Goal: Transaction & Acquisition: Purchase product/service

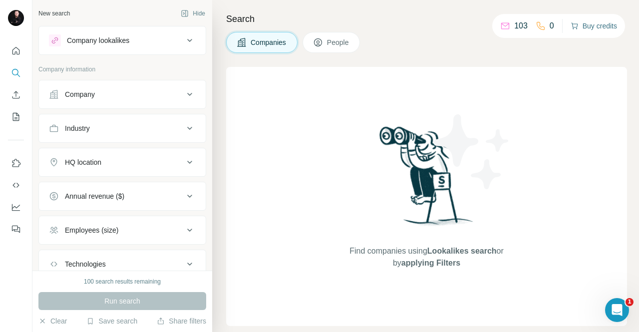
click at [598, 27] on button "Buy credits" at bounding box center [594, 26] width 46 height 14
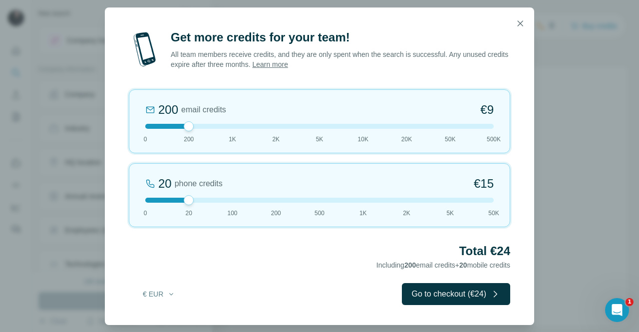
click at [149, 126] on div at bounding box center [319, 126] width 348 height 5
click at [212, 198] on div at bounding box center [319, 200] width 348 height 5
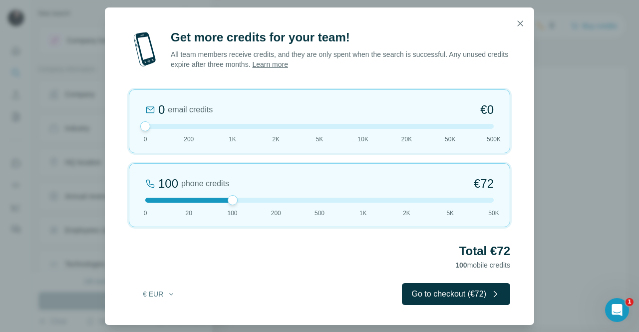
click at [190, 201] on div at bounding box center [319, 200] width 348 height 5
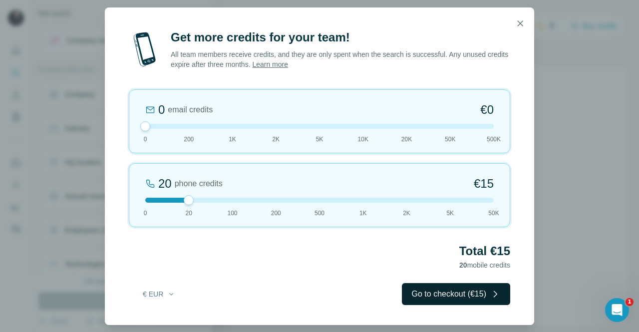
click at [433, 292] on button "Go to checkout (€15)" at bounding box center [456, 294] width 108 height 22
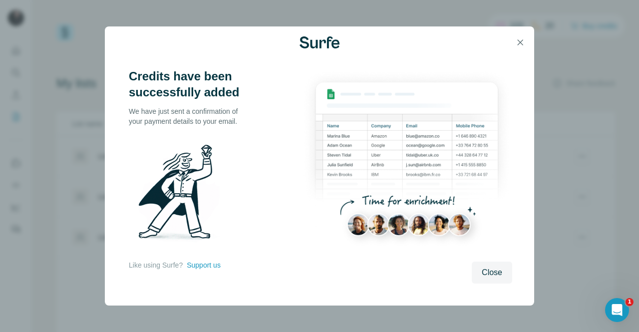
click at [422, 170] on img at bounding box center [406, 161] width 211 height 187
click at [484, 278] on span "Close" at bounding box center [492, 273] width 20 height 12
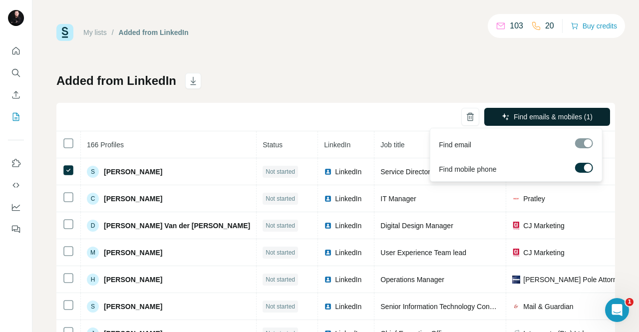
click at [531, 124] on button "Find emails & mobiles (1)" at bounding box center [547, 117] width 126 height 18
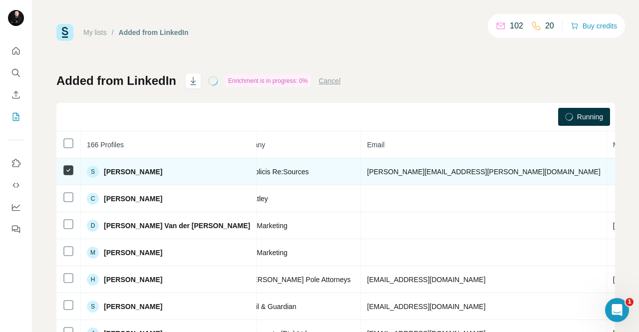
scroll to position [0, 336]
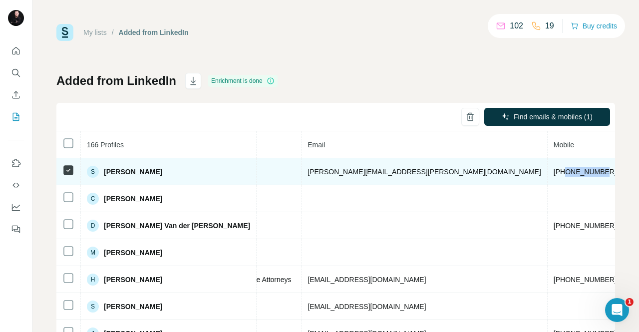
drag, startPoint x: 430, startPoint y: 172, endPoint x: 392, endPoint y: 169, distance: 38.1
click at [548, 169] on td "+27834584410" at bounding box center [585, 171] width 75 height 27
copy span "834584410"
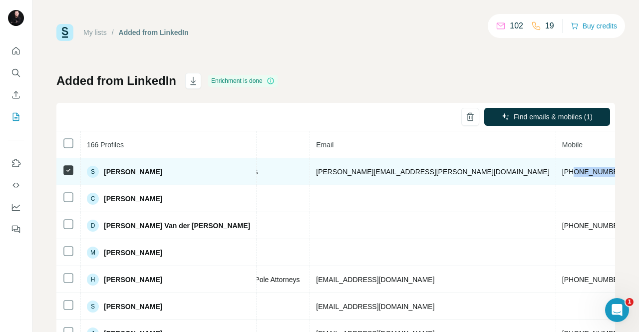
scroll to position [0, 326]
drag, startPoint x: 164, startPoint y: 174, endPoint x: 105, endPoint y: 168, distance: 59.3
click at [105, 168] on span "Stephan Carstens" at bounding box center [133, 172] width 58 height 10
copy span "Stephan Carstens"
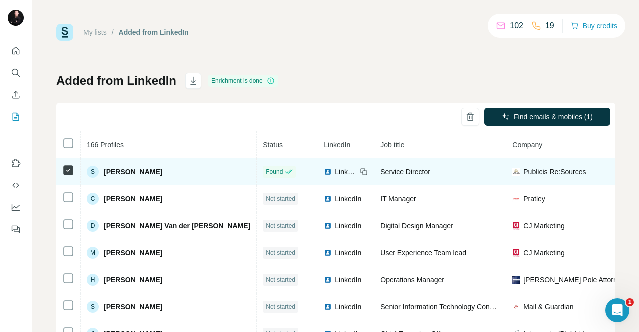
scroll to position [0, 87]
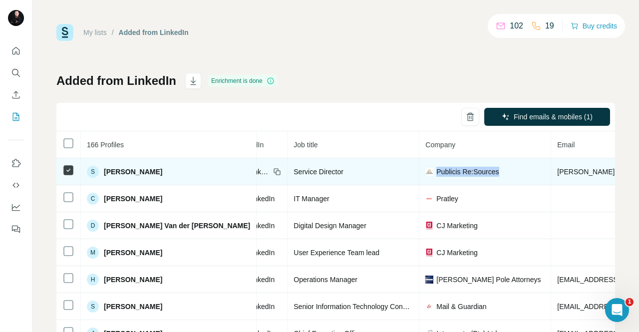
drag, startPoint x: 426, startPoint y: 170, endPoint x: 359, endPoint y: 170, distance: 66.9
click at [425, 170] on div "Publicis Re:Sources" at bounding box center [484, 172] width 119 height 10
copy span "Publicis Re:Sources"
